Goal: Task Accomplishment & Management: Manage account settings

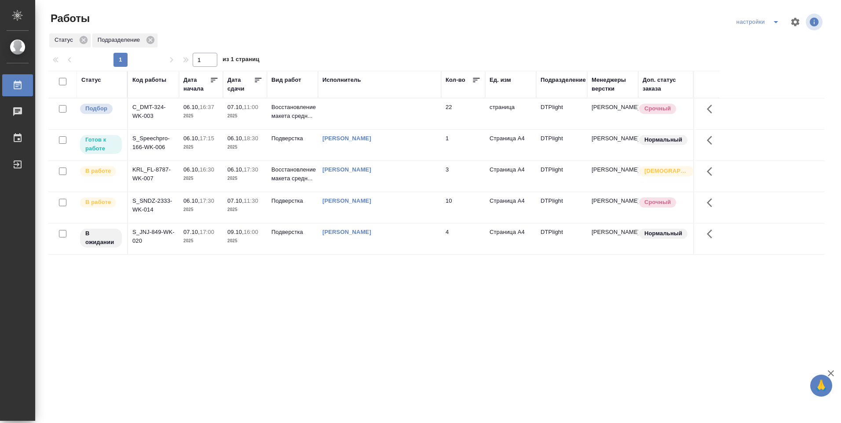
click at [323, 149] on td "[PERSON_NAME]" at bounding box center [379, 145] width 123 height 31
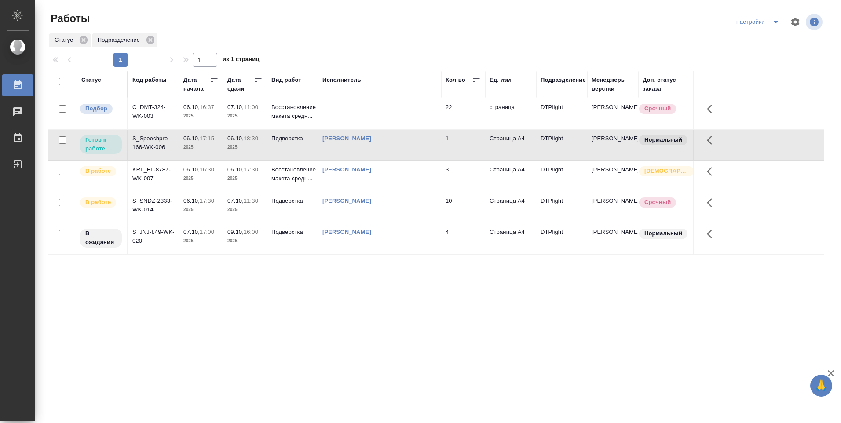
click at [311, 145] on td "Подверстка" at bounding box center [292, 145] width 51 height 31
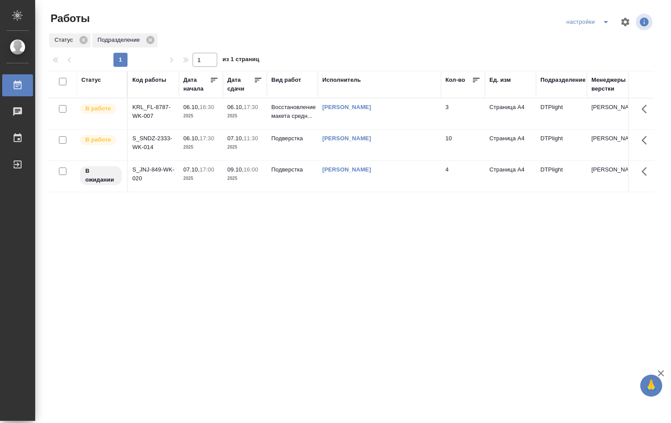
click at [332, 112] on td "[PERSON_NAME]" at bounding box center [379, 113] width 123 height 31
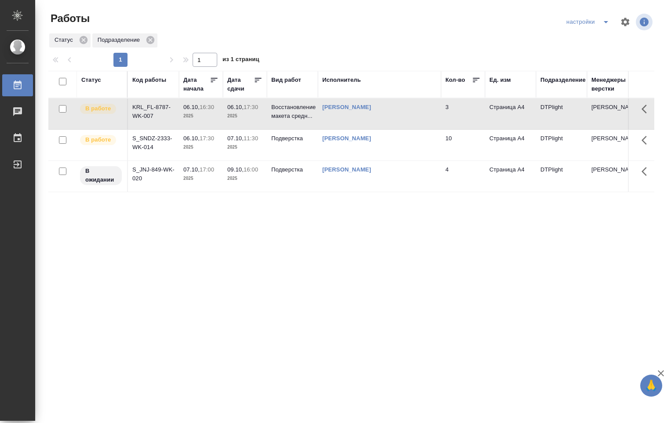
click at [246, 115] on p "2025" at bounding box center [244, 116] width 35 height 9
click at [18, 111] on div "Чаты" at bounding box center [7, 111] width 22 height 13
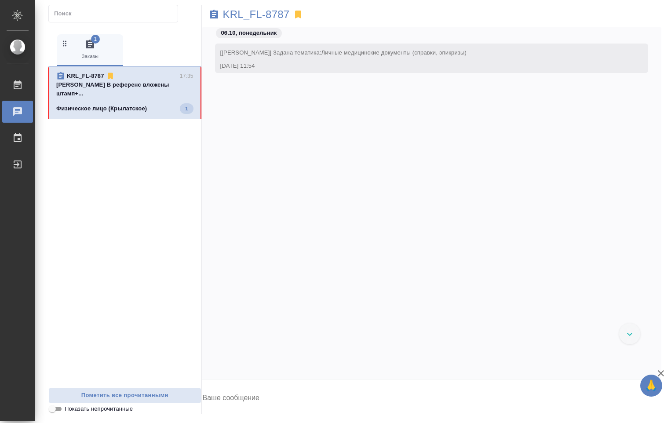
scroll to position [1860, 0]
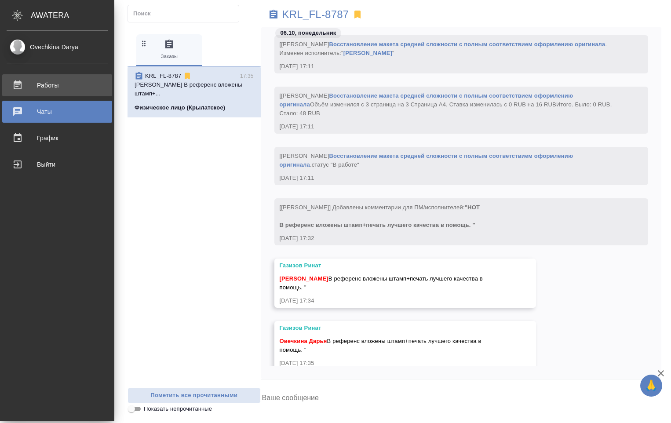
click at [36, 85] on div "Работы" at bounding box center [57, 85] width 101 height 13
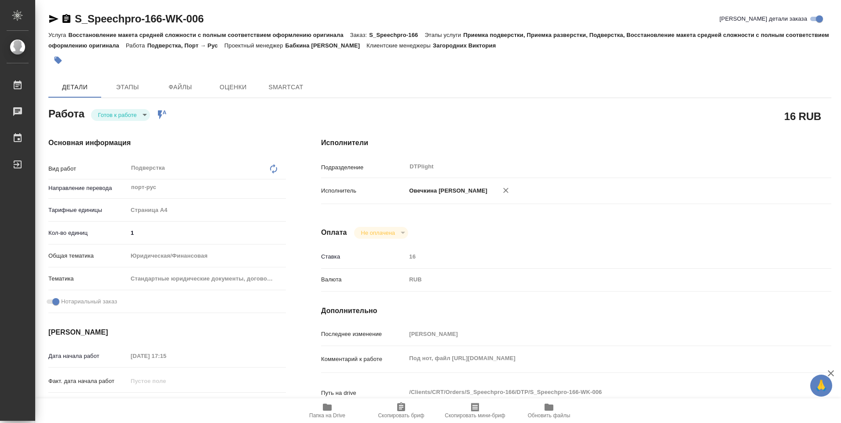
type textarea "x"
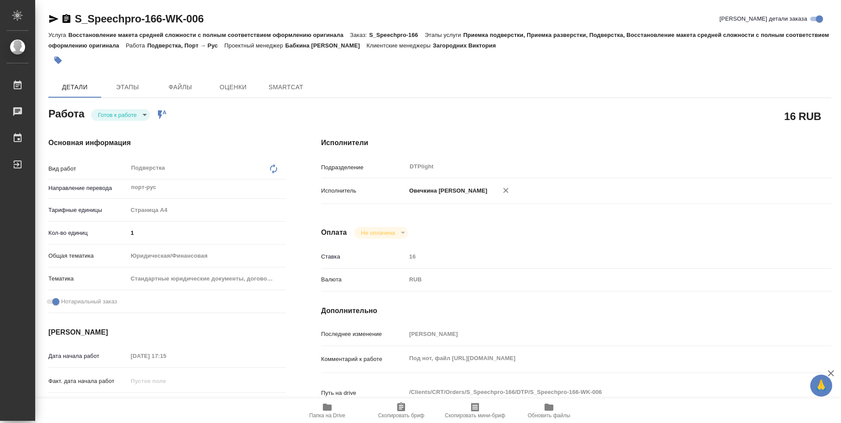
type textarea "x"
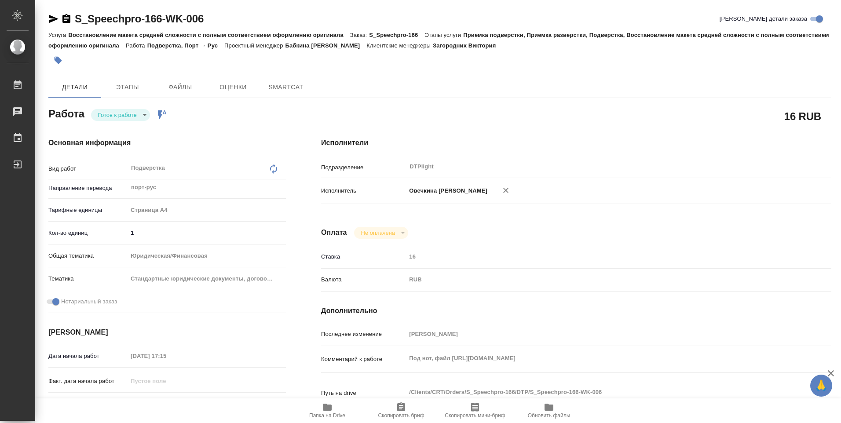
type textarea "x"
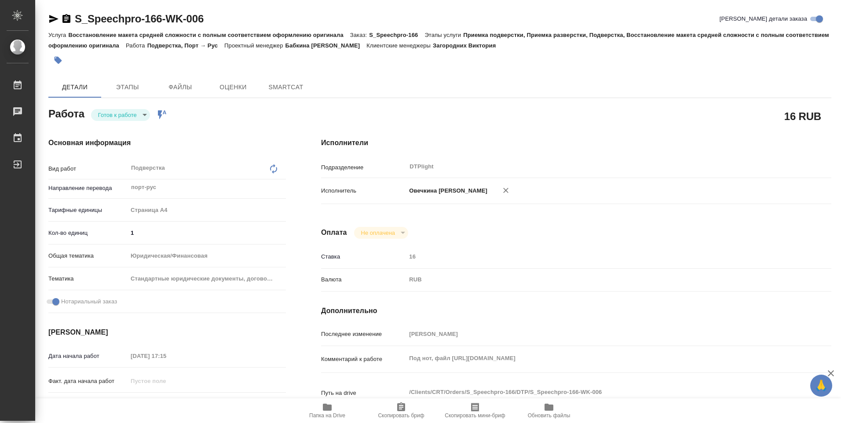
type textarea "x"
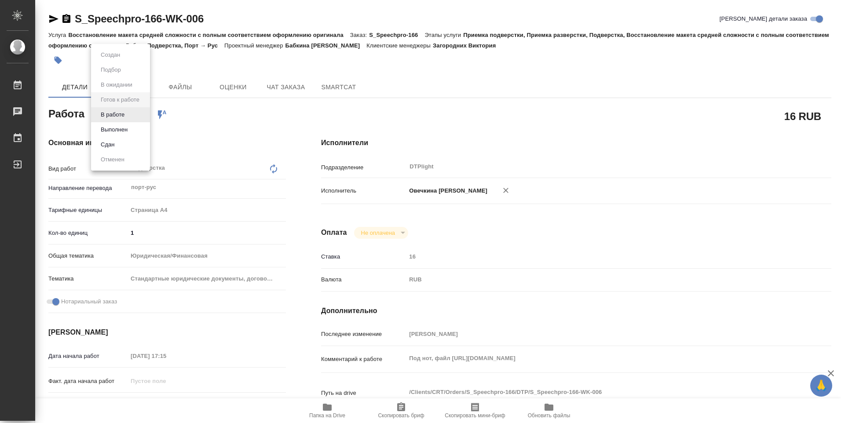
click at [143, 113] on body "🙏 .cls-1 fill:#fff; AWATERA Ovechkina Darya Работы Чаты График Выйти S_Speechpr…" at bounding box center [420, 211] width 841 height 423
type textarea "x"
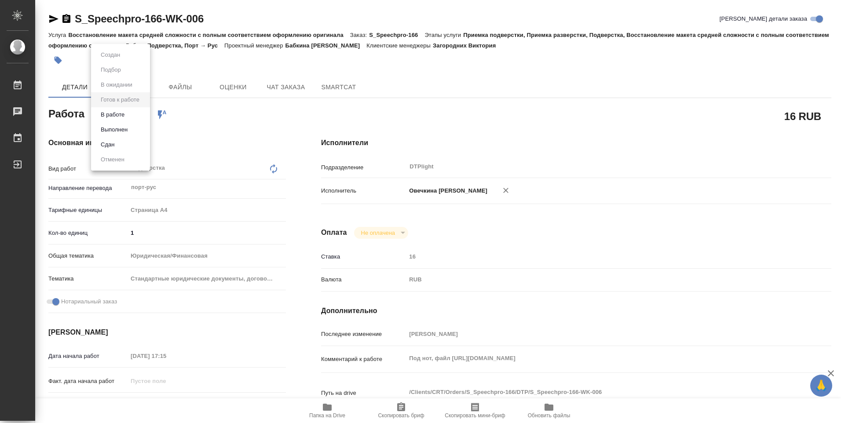
type textarea "x"
click at [137, 113] on li "В работе" at bounding box center [120, 114] width 59 height 15
type textarea "x"
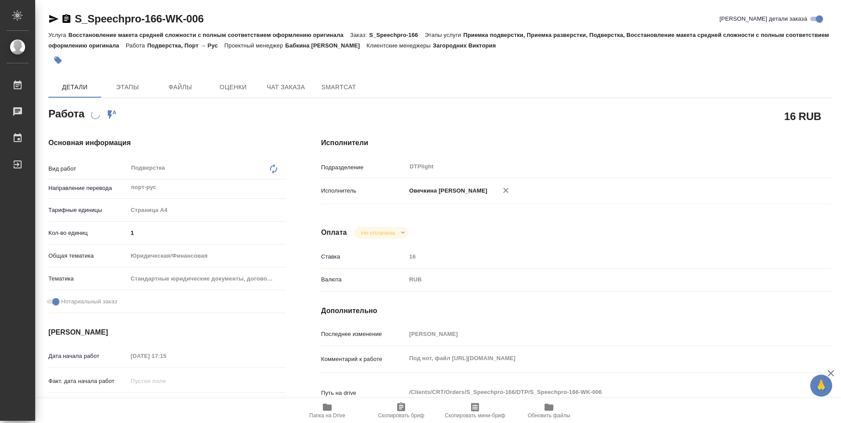
type textarea "x"
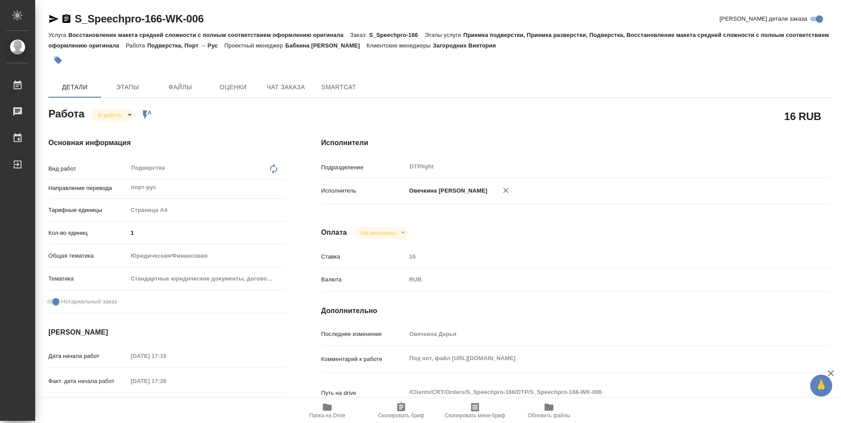
type textarea "x"
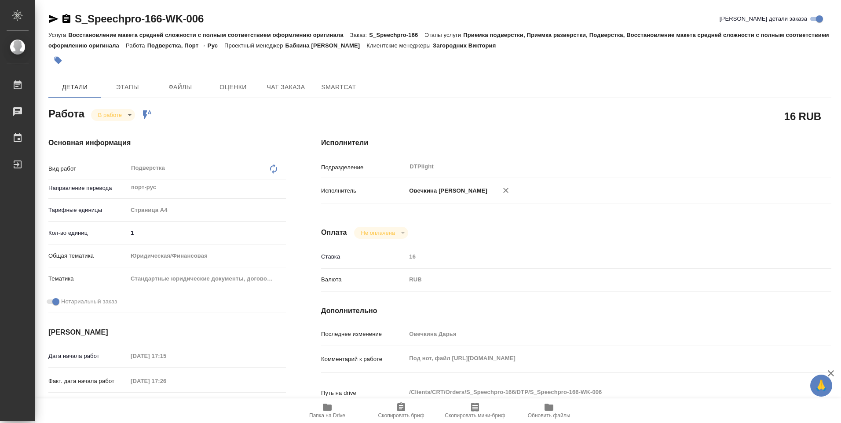
type textarea "x"
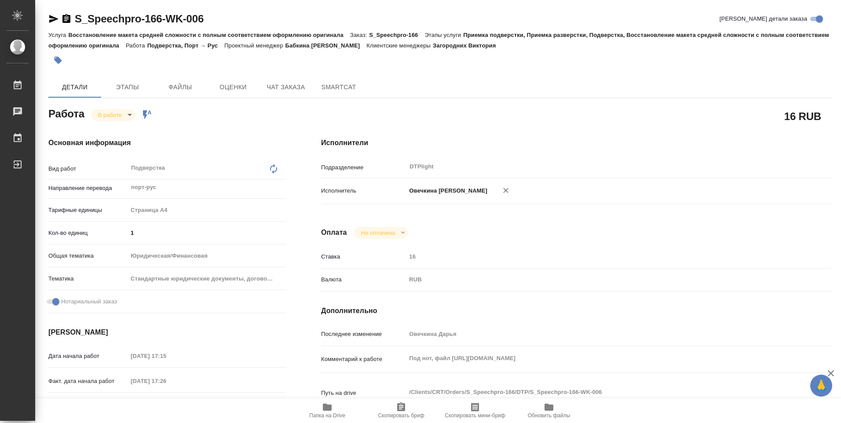
type textarea "x"
click at [329, 408] on icon "button" at bounding box center [327, 407] width 9 height 7
type textarea "x"
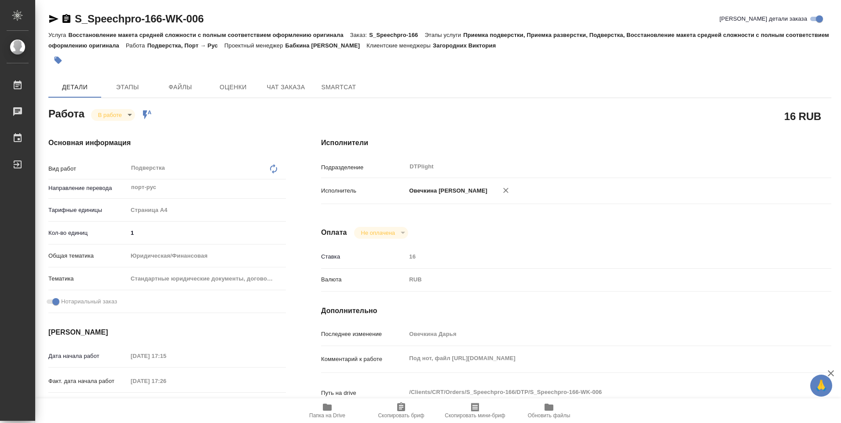
type textarea "x"
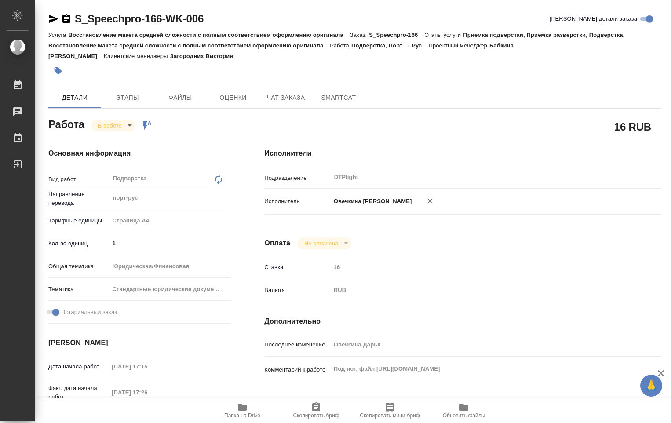
type textarea "x"
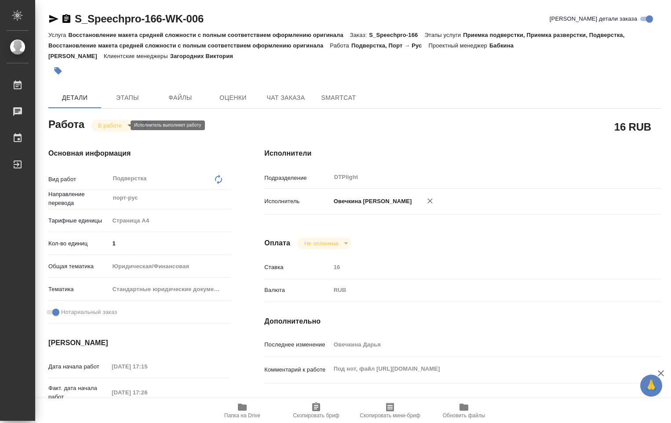
click at [121, 124] on body "🙏 .cls-1 fill:#fff; AWATERA Ovechkina Darya Работы 0 Чаты График Выйти S_Speech…" at bounding box center [335, 211] width 671 height 423
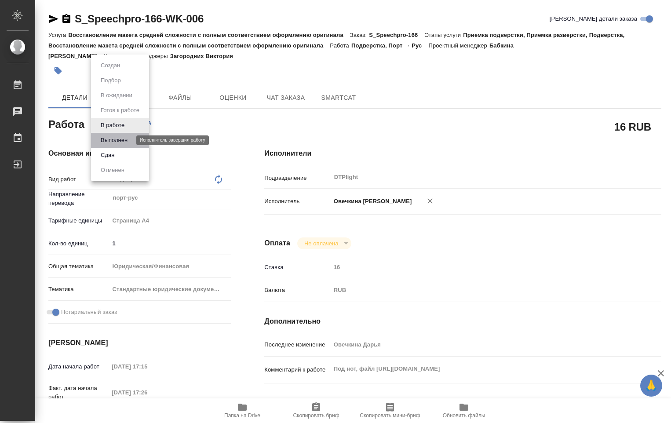
click at [119, 137] on button "Выполнен" at bounding box center [114, 140] width 32 height 10
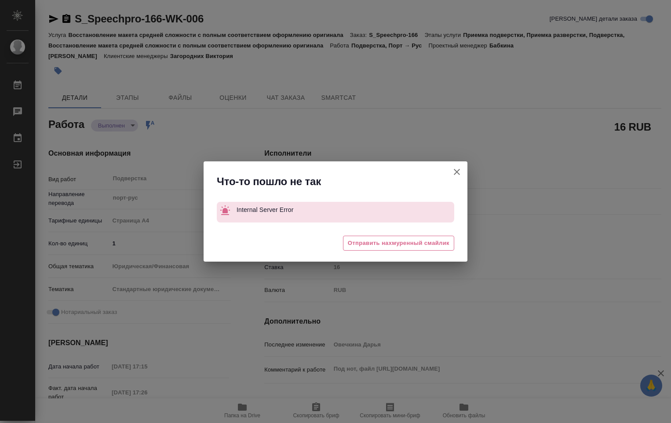
type textarea "x"
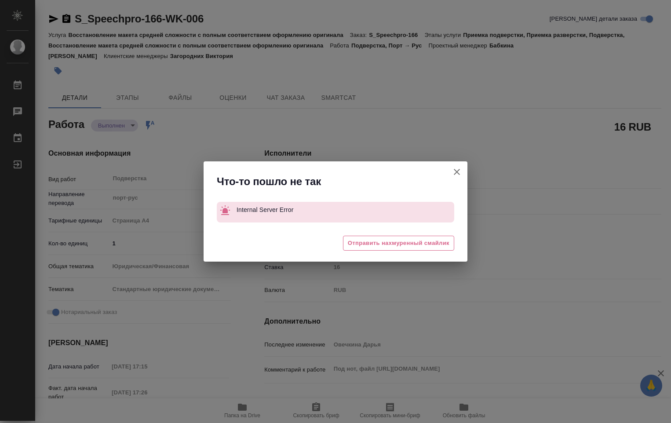
type textarea "x"
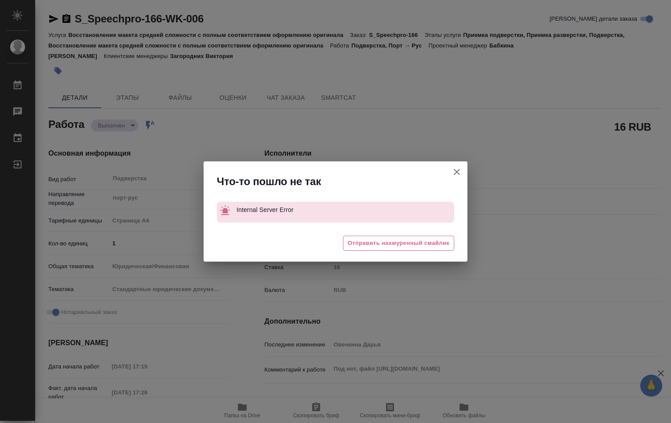
type textarea "x"
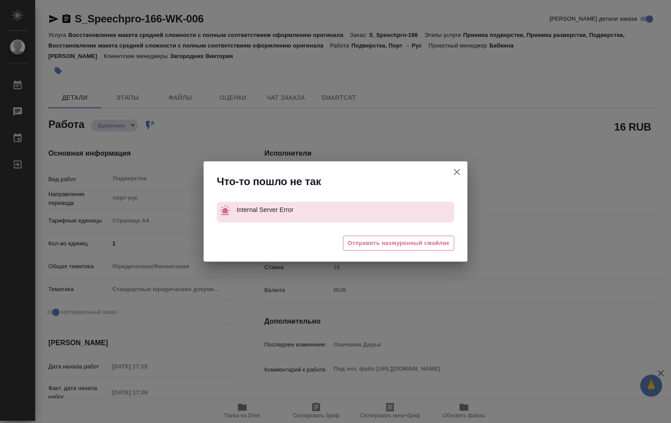
click at [459, 172] on icon "button" at bounding box center [457, 172] width 11 height 11
type textarea "x"
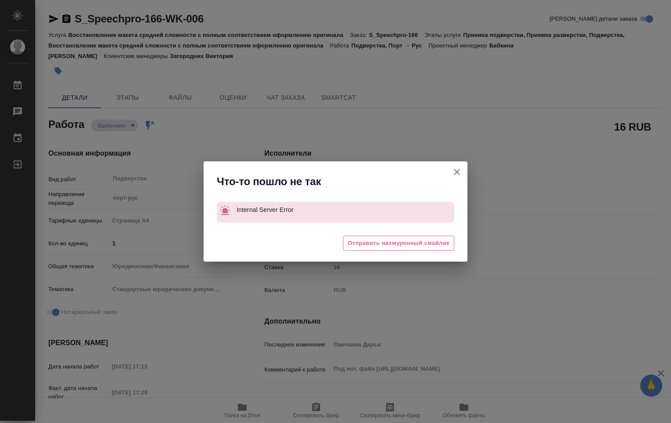
type textarea "x"
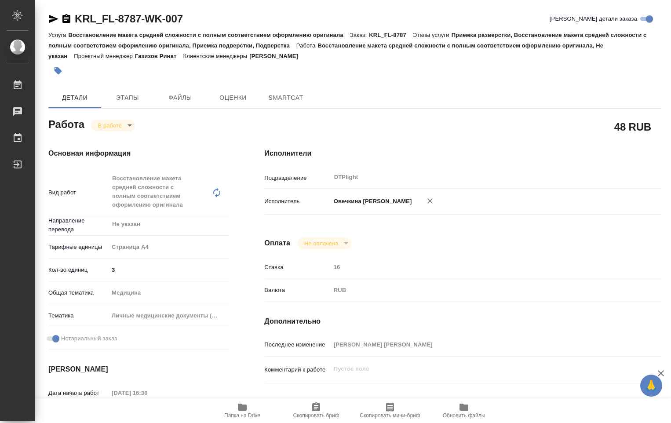
type textarea "x"
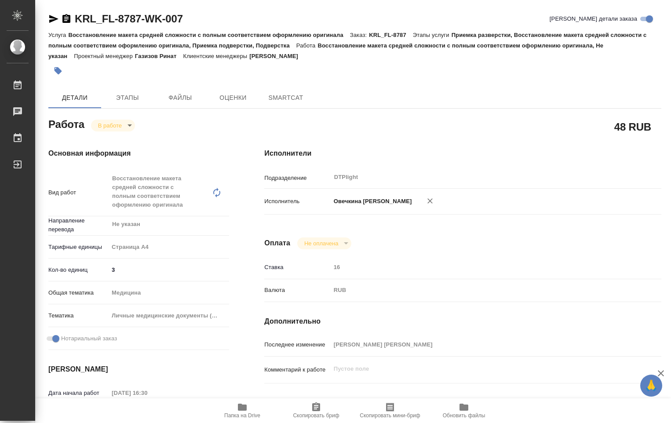
type textarea "x"
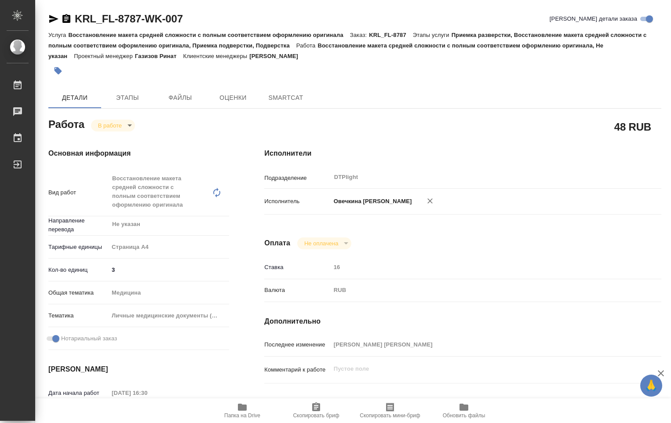
type textarea "x"
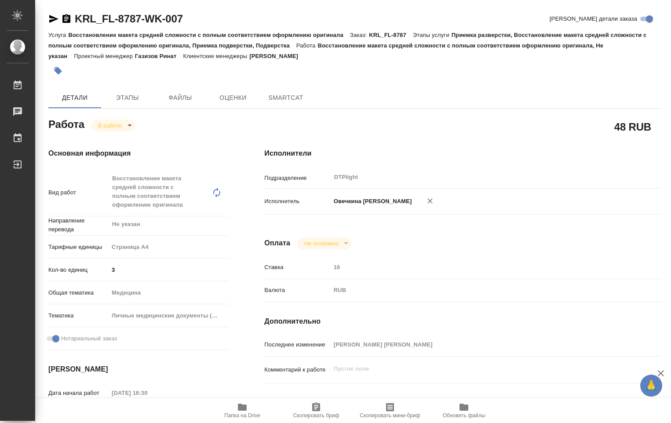
type textarea "x"
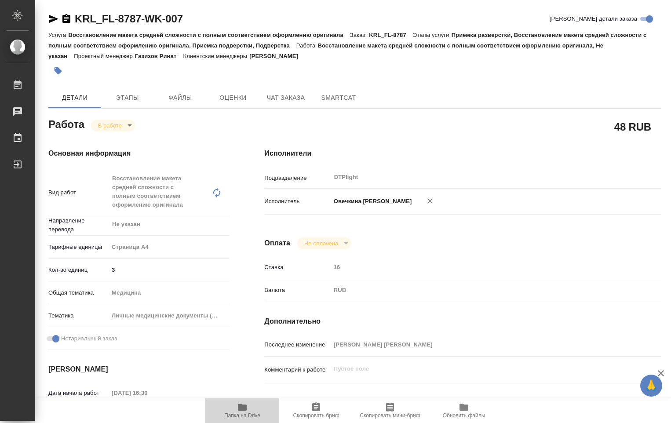
click at [243, 411] on icon "button" at bounding box center [242, 407] width 9 height 7
type textarea "x"
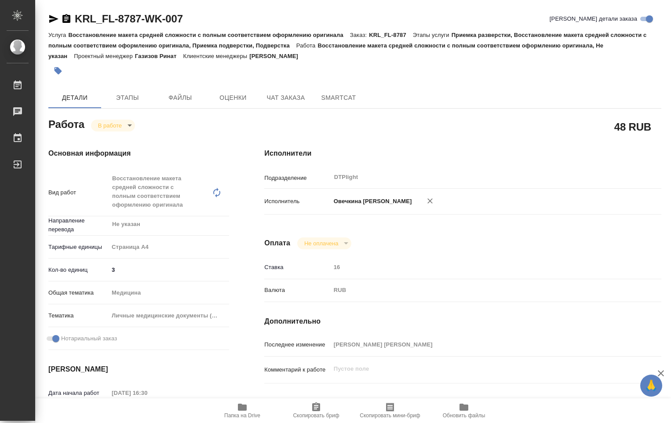
type textarea "x"
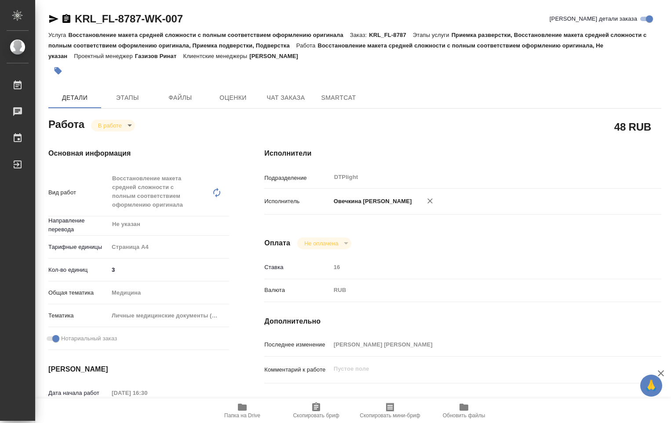
type textarea "x"
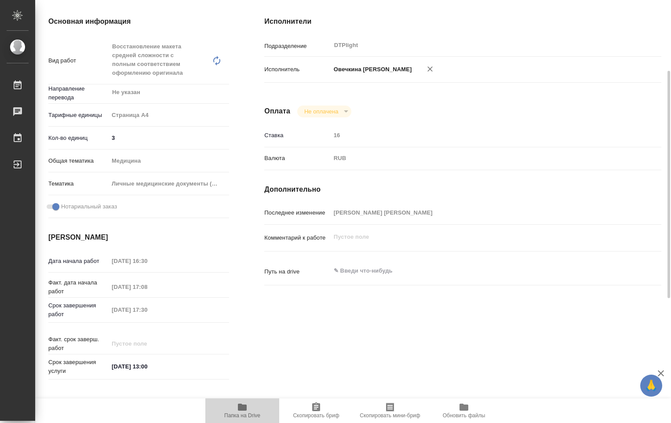
click at [246, 412] on span "Папка на Drive" at bounding box center [242, 415] width 36 height 6
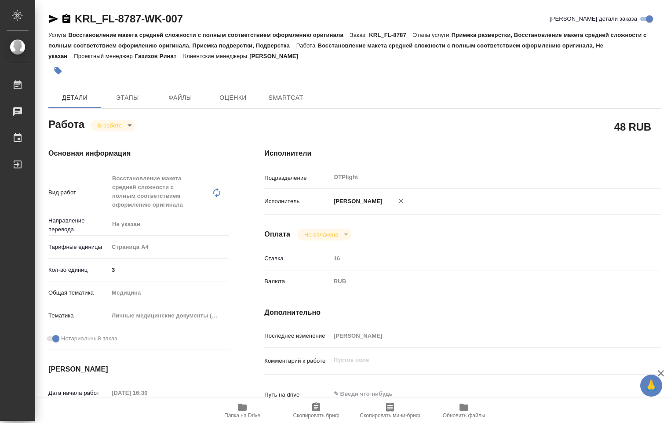
type textarea "x"
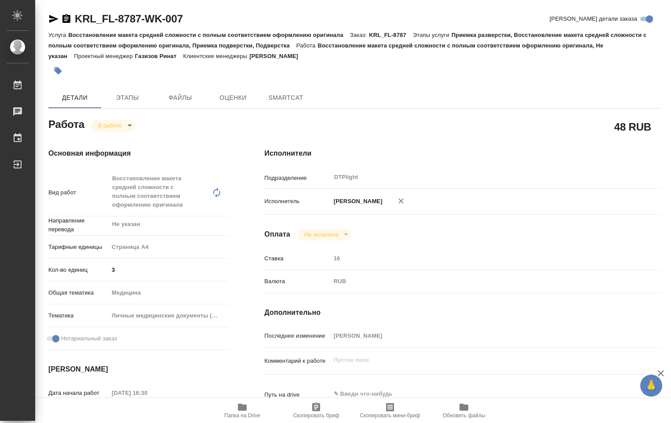
type textarea "x"
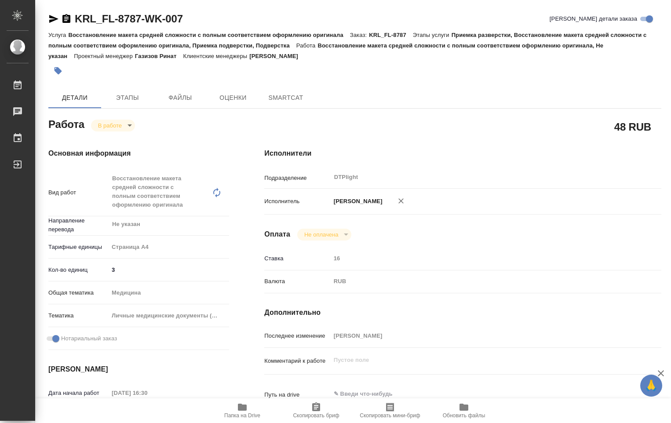
type textarea "x"
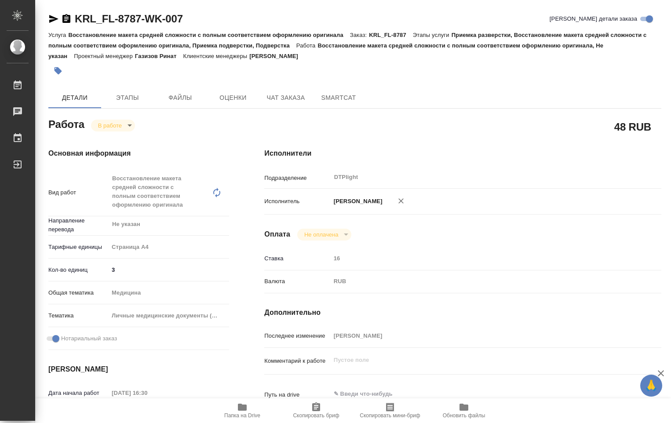
type textarea "x"
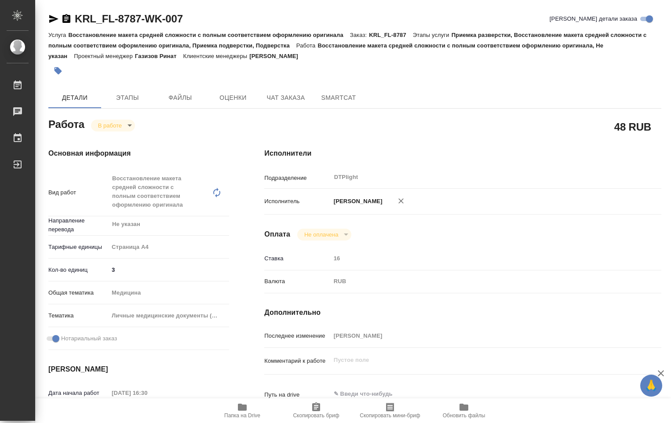
click at [248, 410] on span "Папка на Drive" at bounding box center [242, 410] width 63 height 17
type textarea "x"
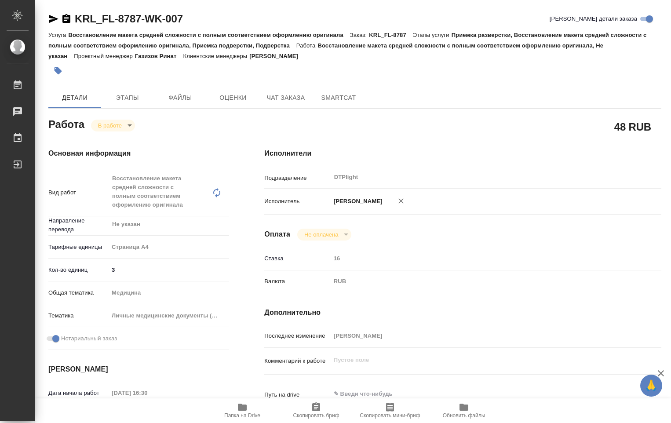
type textarea "x"
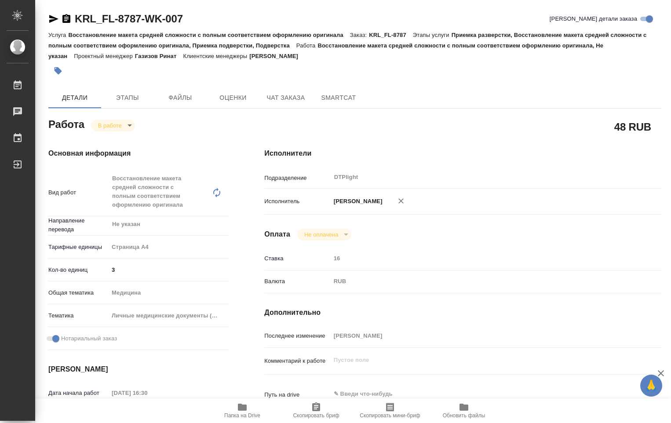
type textarea "x"
click at [240, 412] on icon "button" at bounding box center [242, 407] width 11 height 11
click at [129, 127] on body "🙏 .cls-1 fill:#fff; AWATERA Ovechkina Darya Работы 0 Чаты График Выйти KRL_FL-8…" at bounding box center [335, 211] width 671 height 423
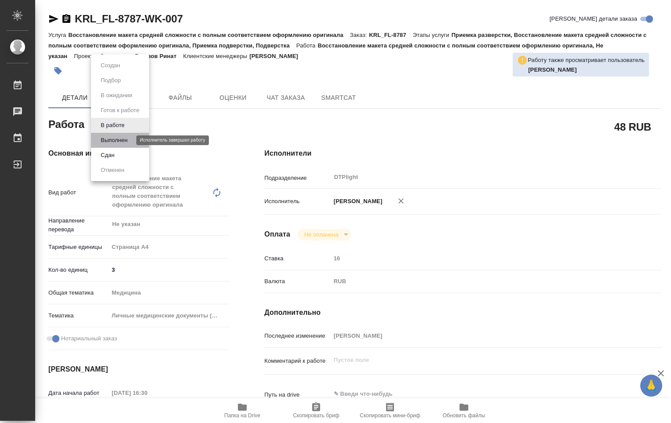
click at [124, 139] on button "Выполнен" at bounding box center [114, 140] width 32 height 10
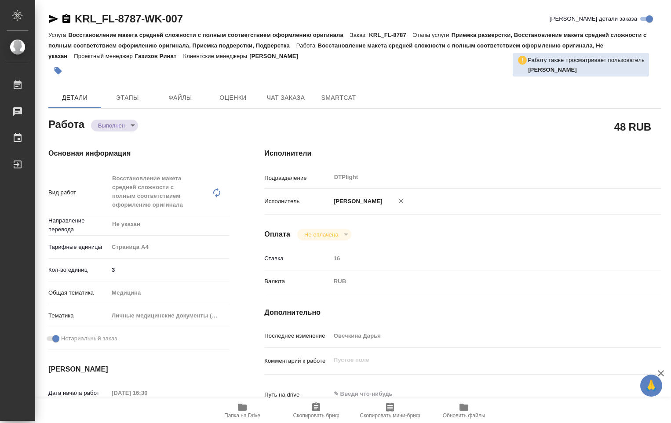
type textarea "x"
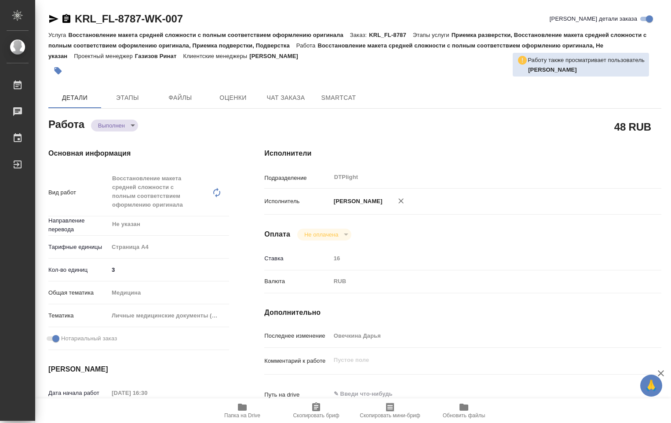
type textarea "x"
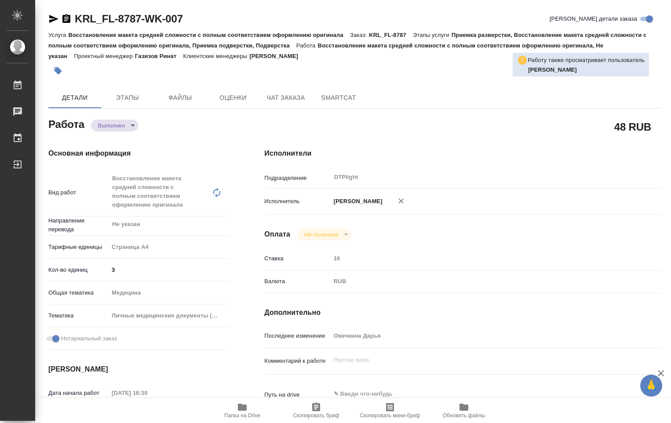
type textarea "x"
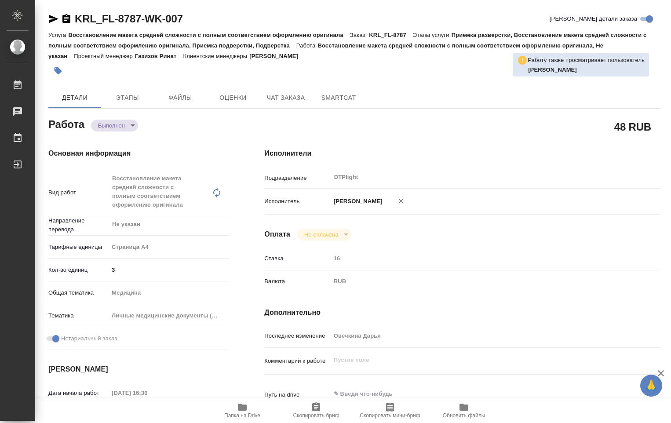
type textarea "x"
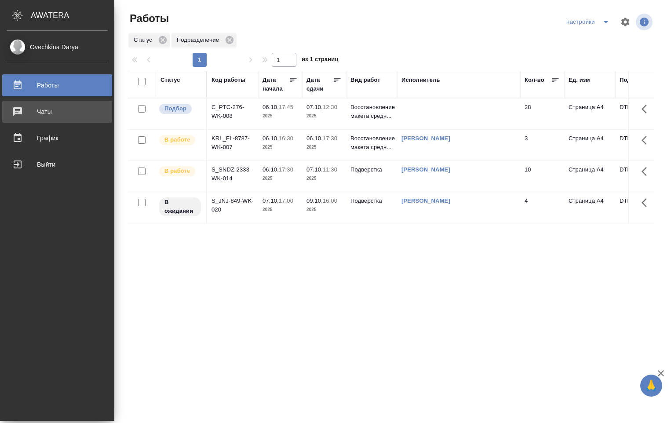
click at [53, 113] on div "Чаты" at bounding box center [57, 111] width 101 height 13
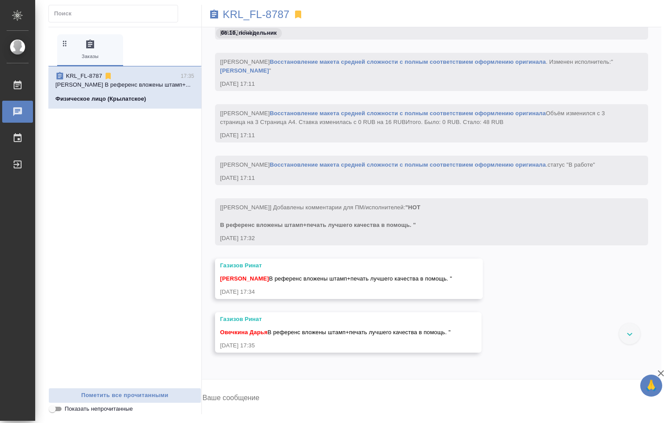
scroll to position [1950, 0]
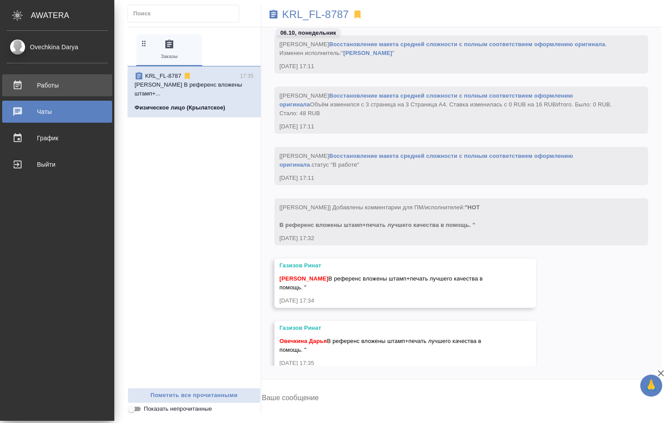
click at [23, 85] on div "Работы" at bounding box center [57, 85] width 101 height 13
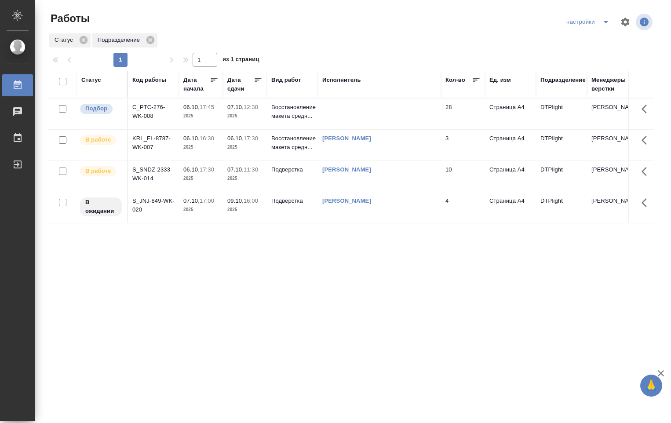
click at [265, 178] on td "07.10, 11:30 2025" at bounding box center [245, 176] width 44 height 31
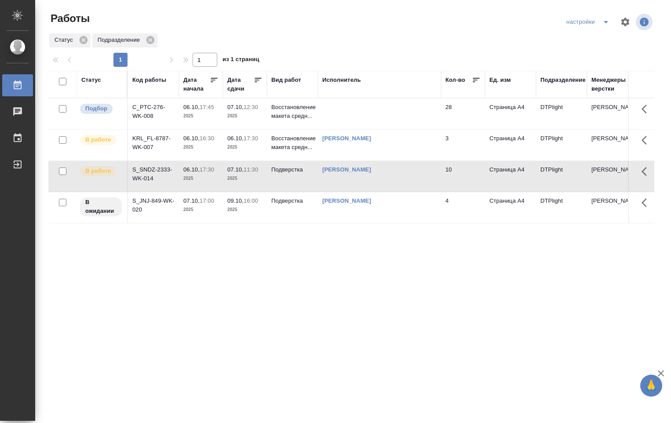
click at [262, 150] on p "2025" at bounding box center [244, 147] width 35 height 9
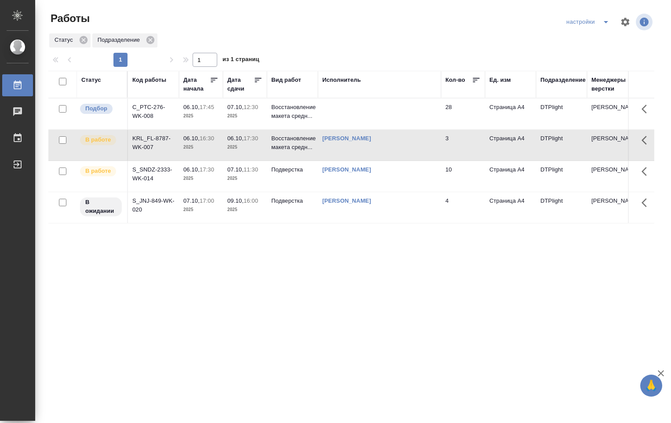
click at [260, 150] on p "2025" at bounding box center [244, 147] width 35 height 9
click at [262, 174] on p "2025" at bounding box center [244, 178] width 35 height 9
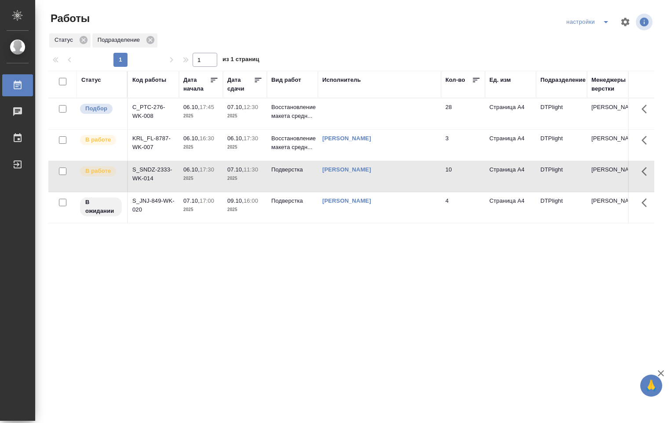
click at [262, 174] on span "07.10, 11:30" at bounding box center [244, 169] width 35 height 9
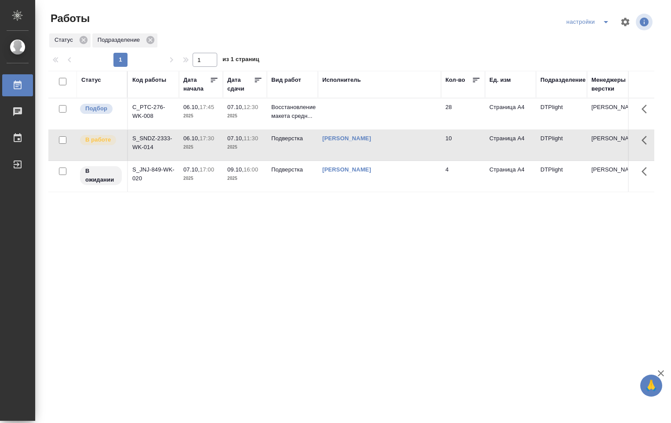
click at [371, 117] on td at bounding box center [379, 113] width 123 height 31
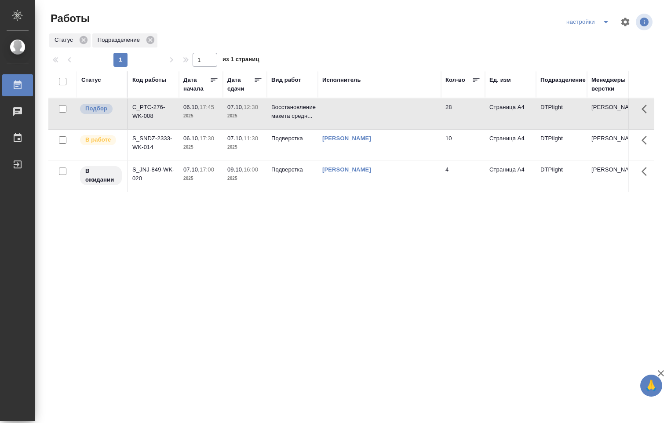
click at [367, 115] on td at bounding box center [379, 113] width 123 height 31
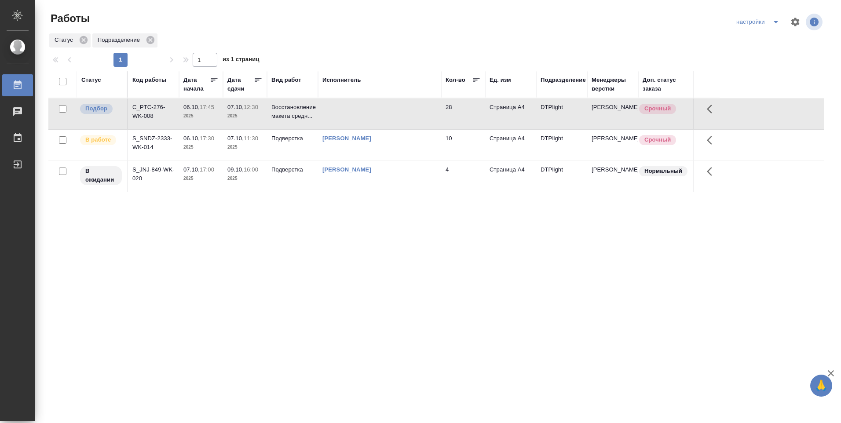
click at [422, 138] on div "[PERSON_NAME]" at bounding box center [379, 138] width 114 height 9
click at [291, 149] on td "Подверстка" at bounding box center [292, 145] width 51 height 31
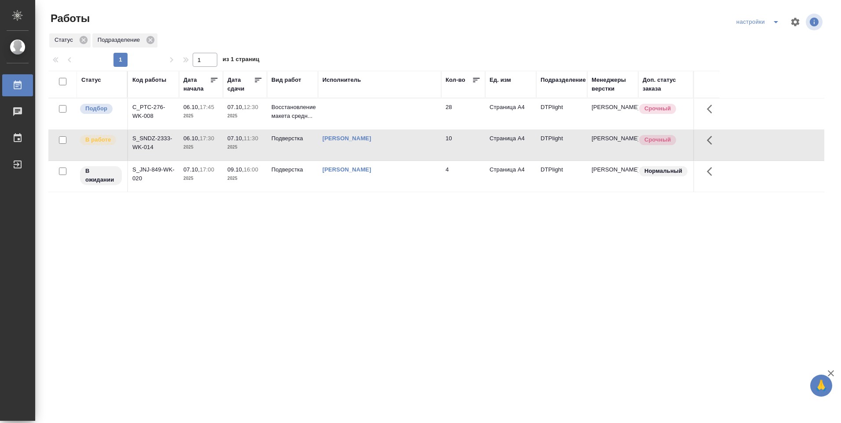
click at [292, 149] on td "Подверстка" at bounding box center [292, 145] width 51 height 31
click at [291, 149] on td "Подверстка" at bounding box center [292, 145] width 51 height 31
click at [290, 149] on td "Подверстка" at bounding box center [292, 145] width 51 height 31
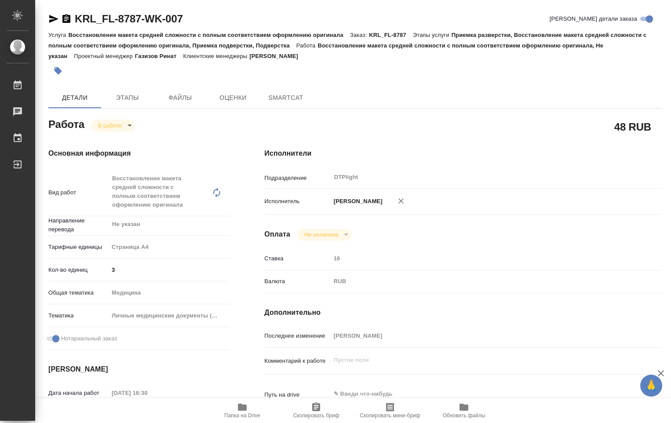
type textarea "x"
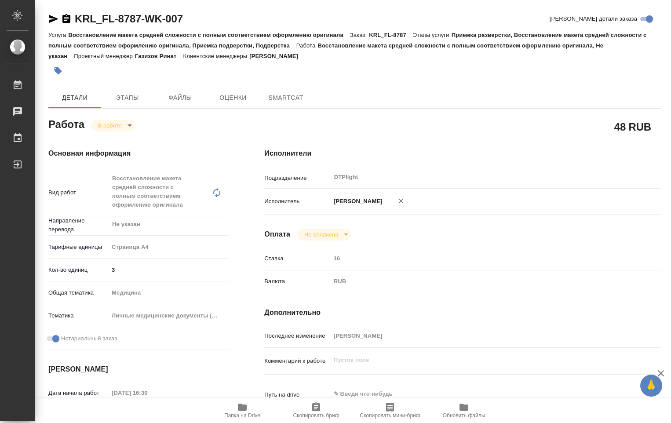
type textarea "x"
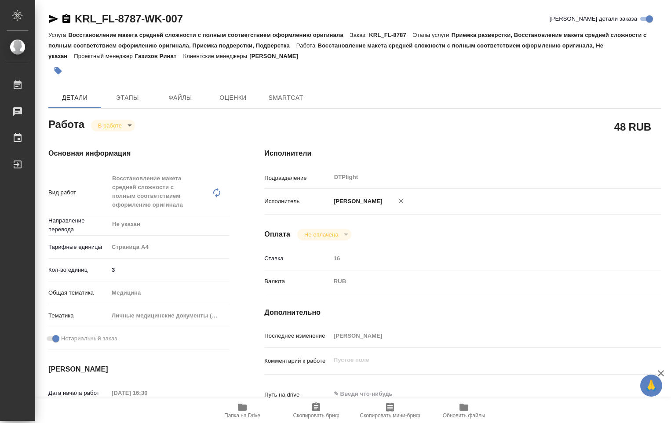
type textarea "x"
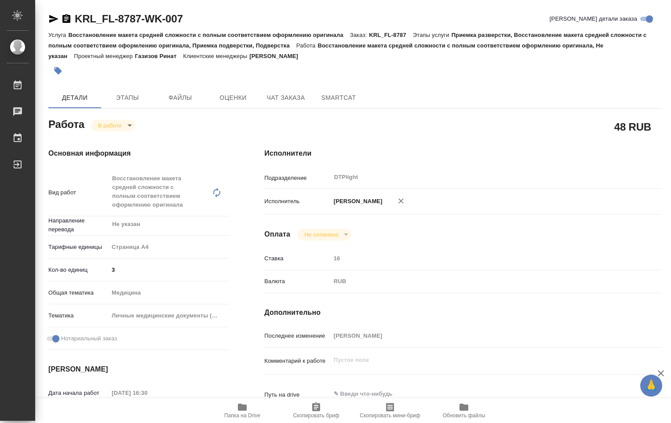
type textarea "x"
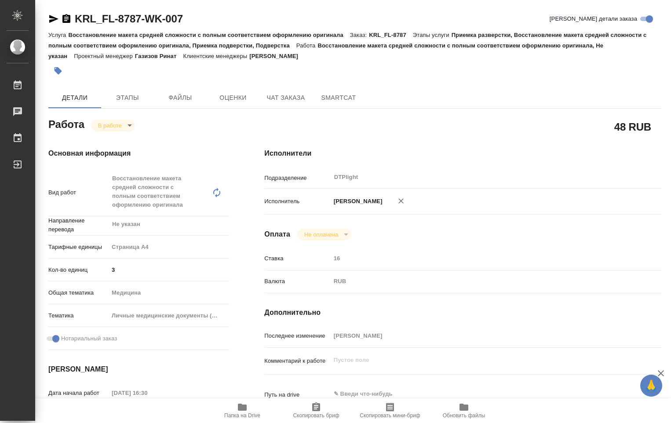
type textarea "x"
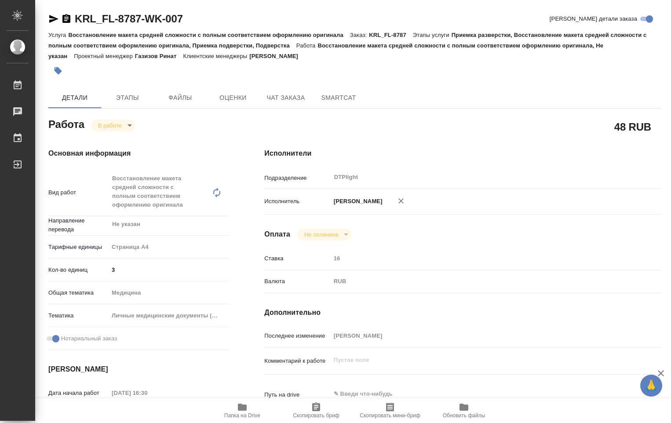
type textarea "x"
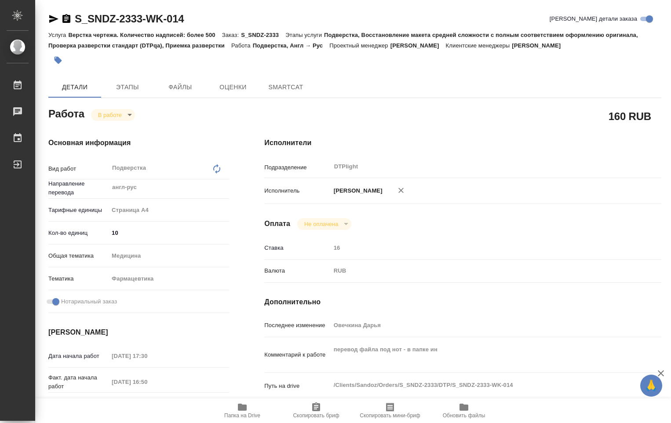
type textarea "x"
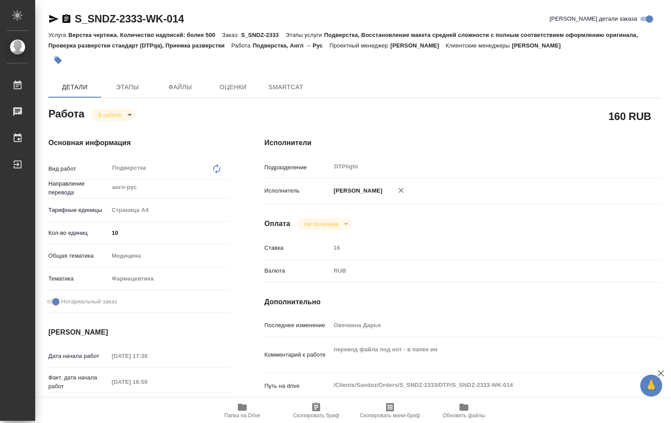
type textarea "x"
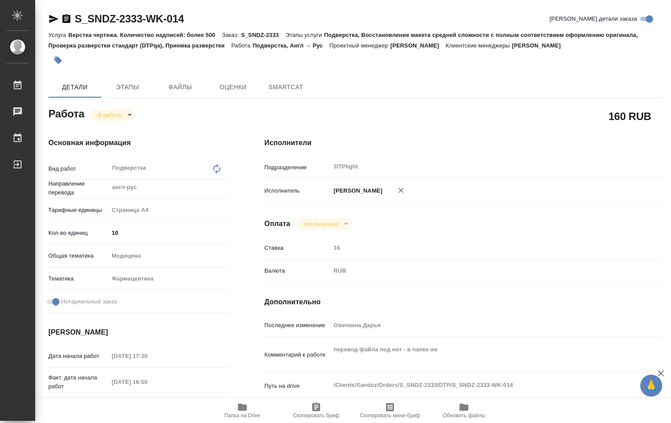
type textarea "x"
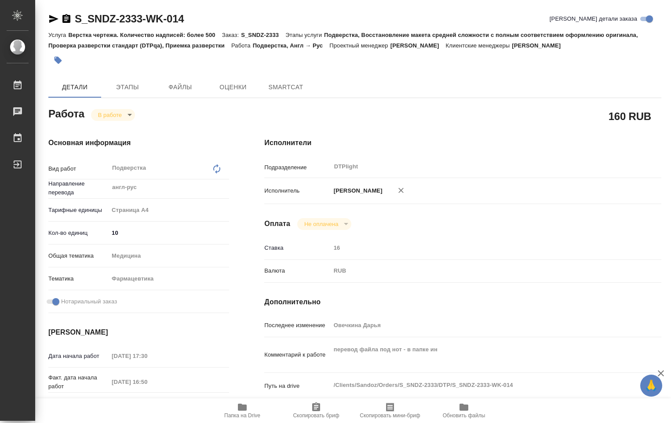
type textarea "x"
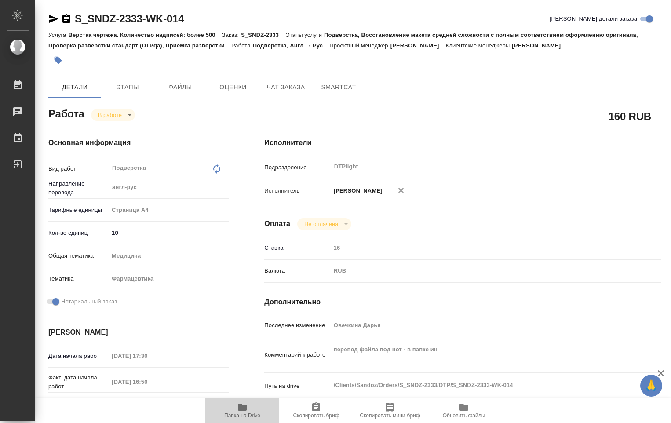
click at [245, 412] on icon "button" at bounding box center [242, 407] width 11 height 11
type textarea "x"
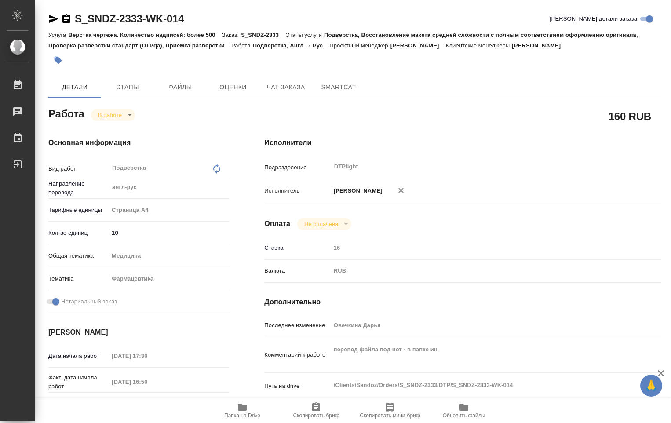
type textarea "x"
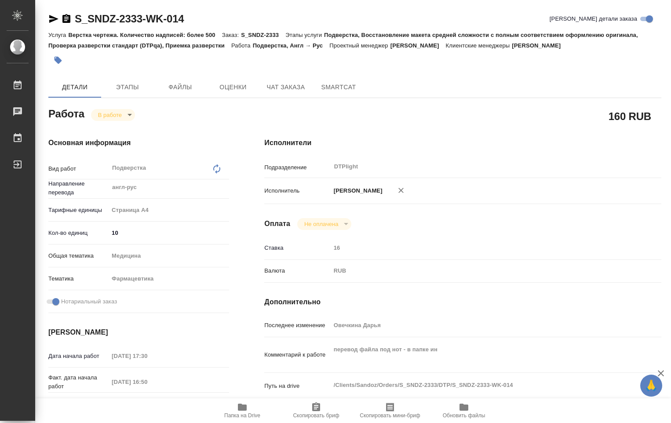
type textarea "x"
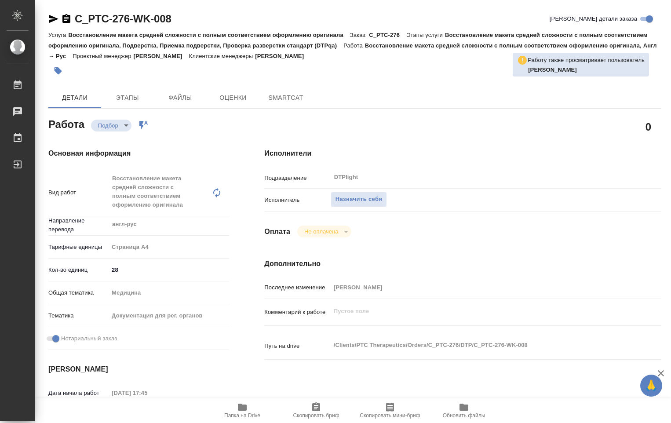
type textarea "x"
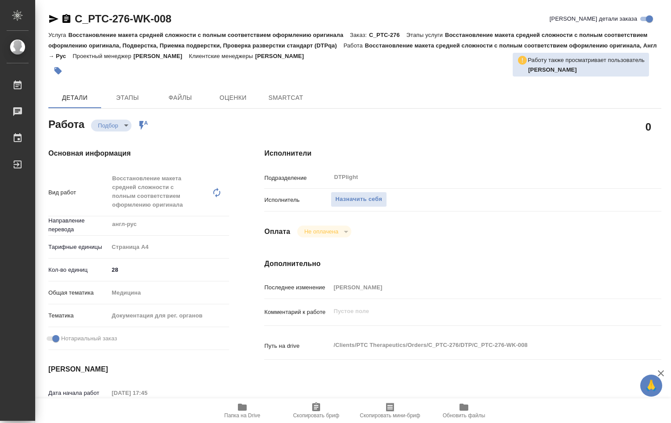
type textarea "x"
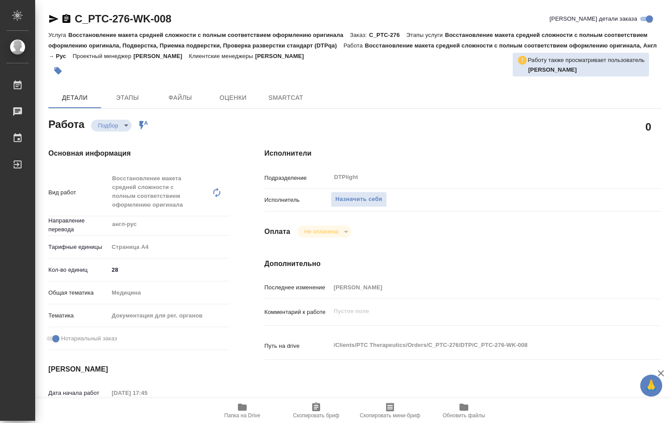
type textarea "x"
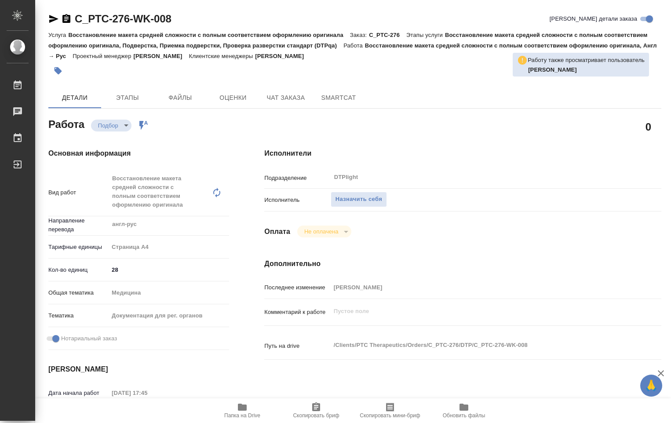
type textarea "x"
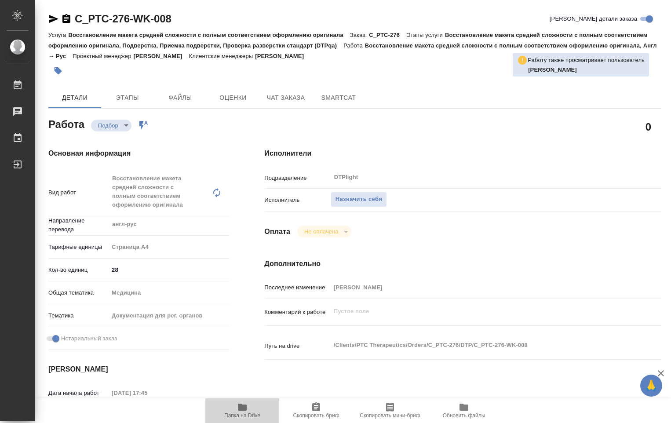
click at [247, 410] on icon "button" at bounding box center [242, 407] width 11 height 11
type textarea "x"
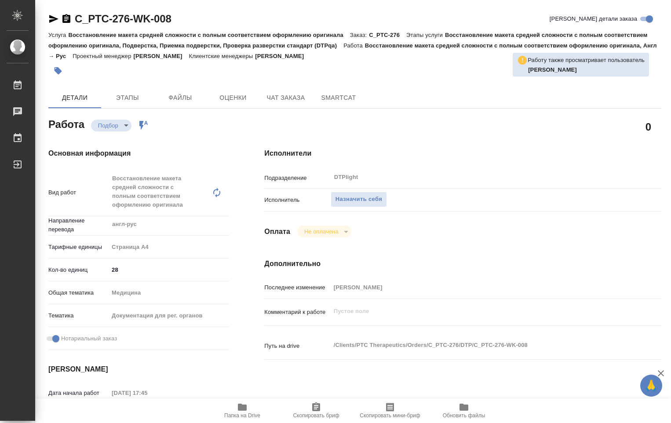
type textarea "x"
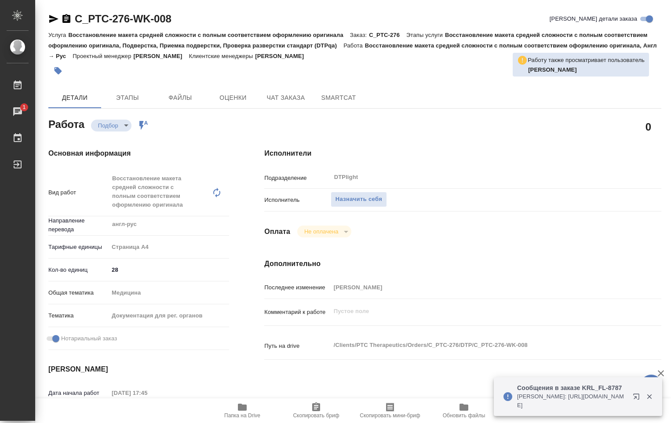
click at [562, 404] on p "[PERSON_NAME]: [URL][DOMAIN_NAME]" at bounding box center [572, 401] width 110 height 18
type textarea "x"
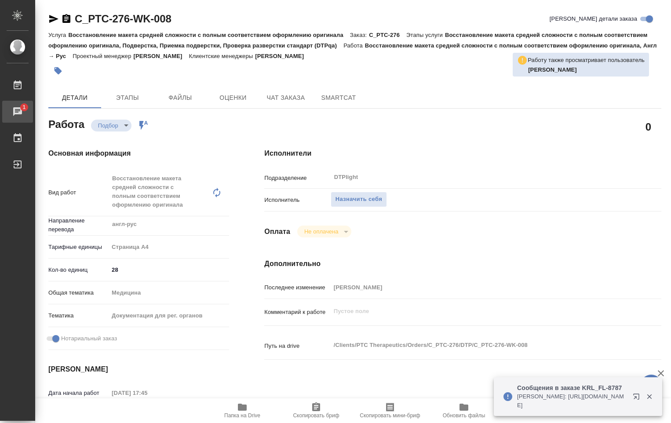
type textarea "x"
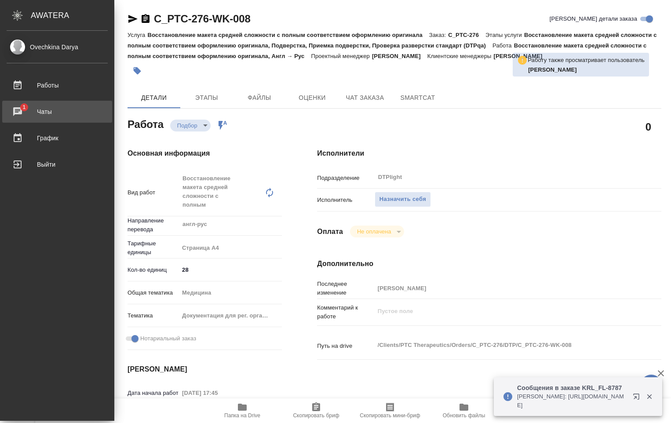
type textarea "x"
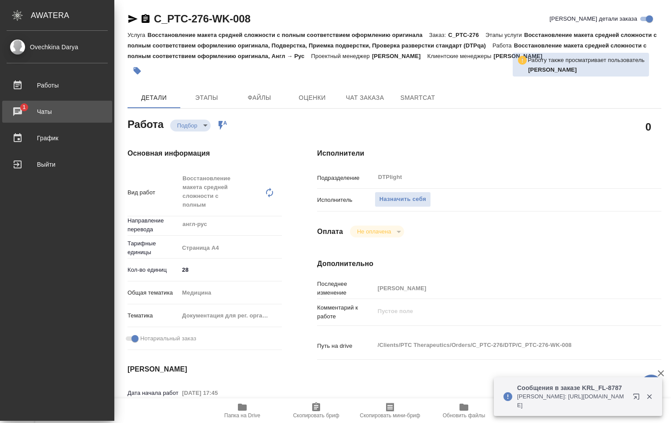
click at [19, 107] on div "Чаты" at bounding box center [57, 111] width 101 height 13
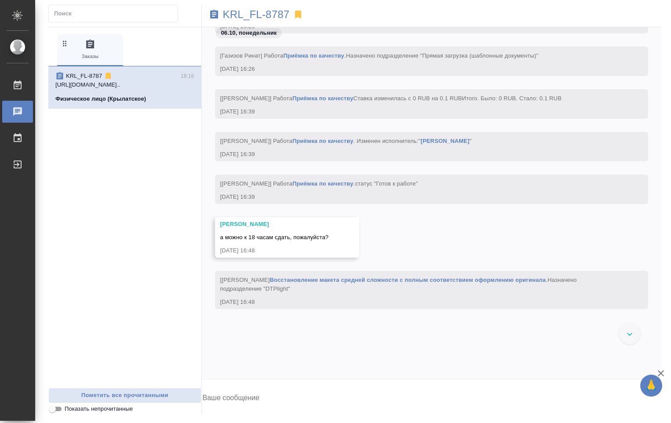
scroll to position [1535, 0]
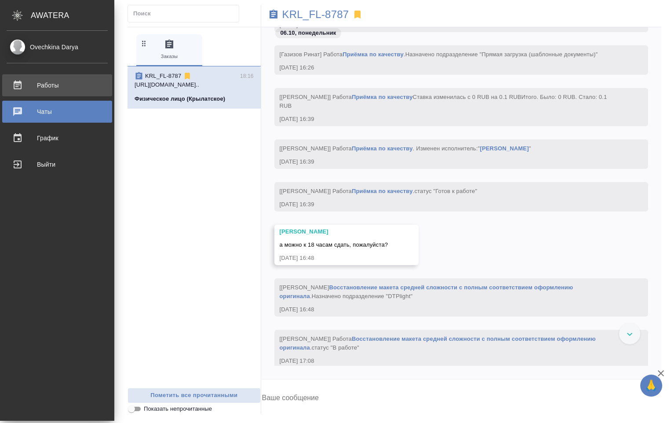
click at [43, 80] on div "Работы" at bounding box center [57, 85] width 101 height 13
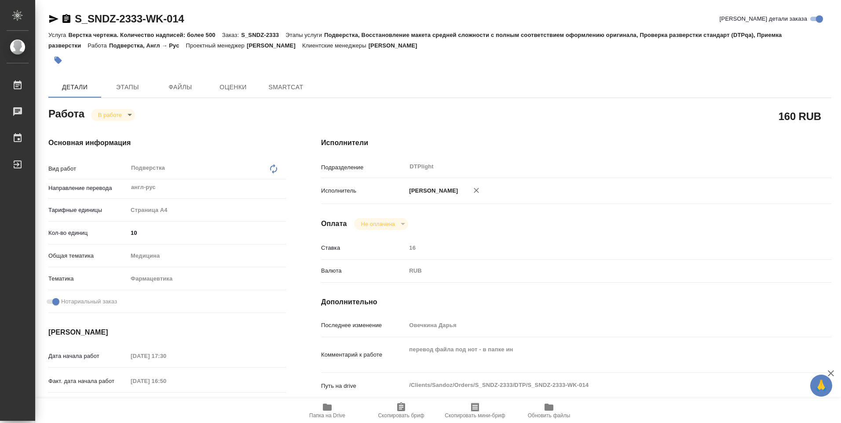
type textarea "x"
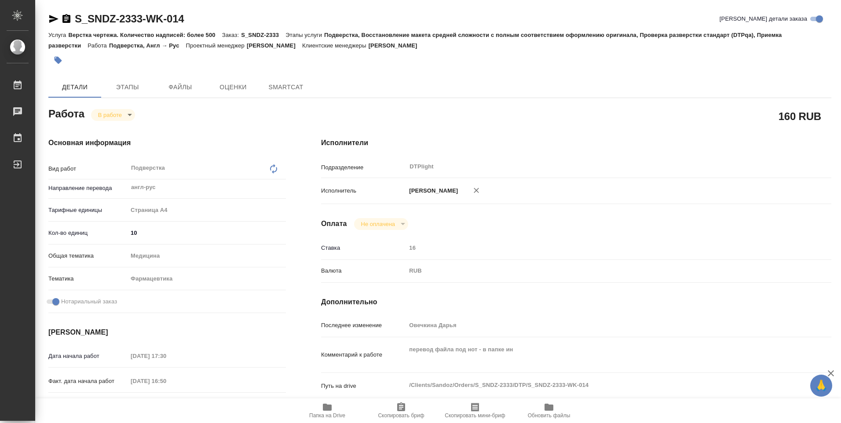
type textarea "x"
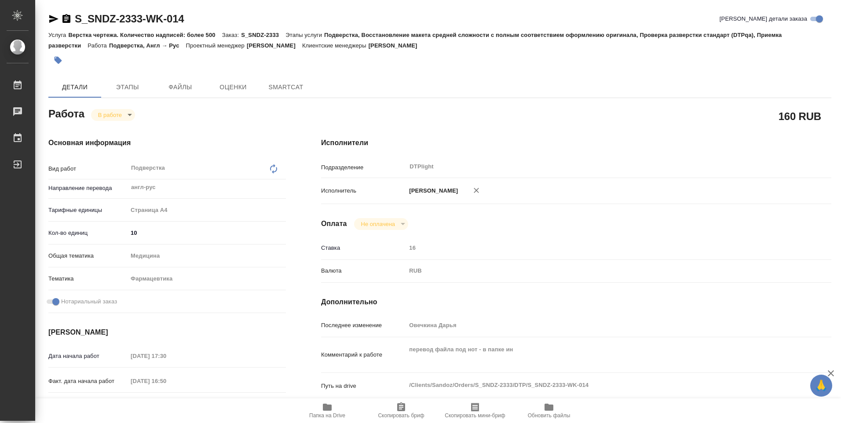
type textarea "x"
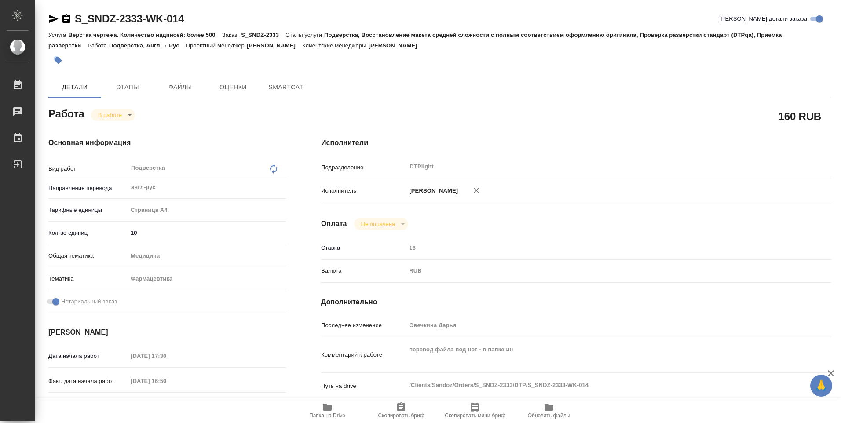
type textarea "x"
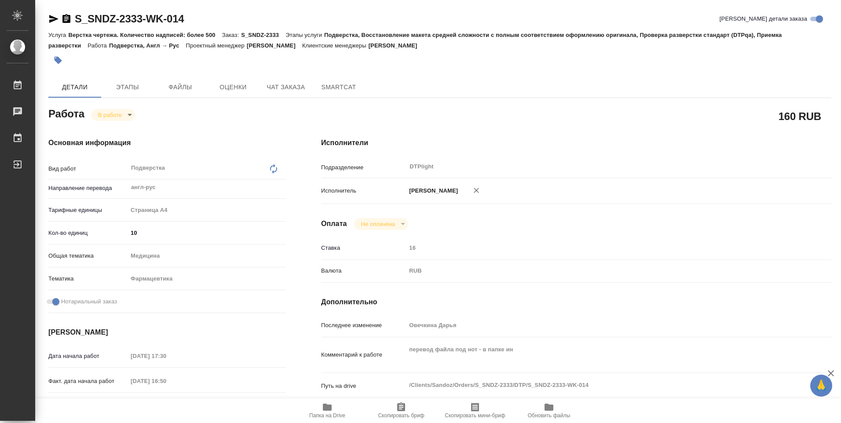
type textarea "x"
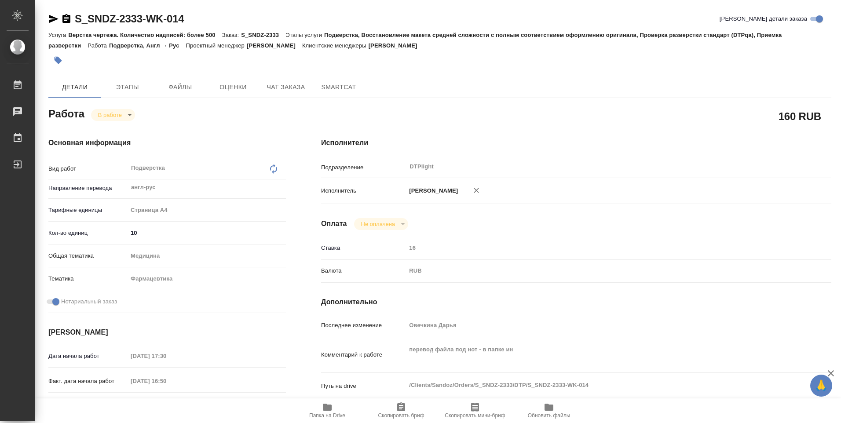
type textarea "x"
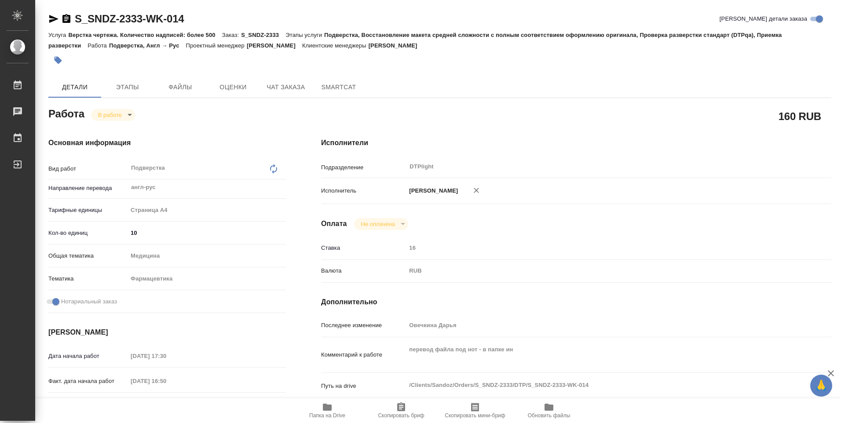
click at [330, 406] on icon "button" at bounding box center [327, 407] width 9 height 7
